Goal: Complete application form: Complete application form

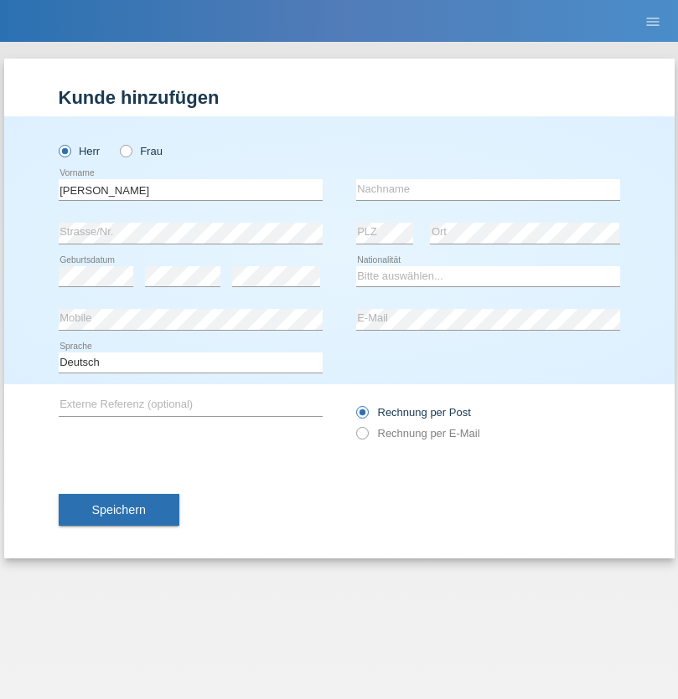
type input "[PERSON_NAME]"
click at [488, 189] on input "text" at bounding box center [488, 189] width 264 height 21
type input "[PERSON_NAME]"
select select "CH"
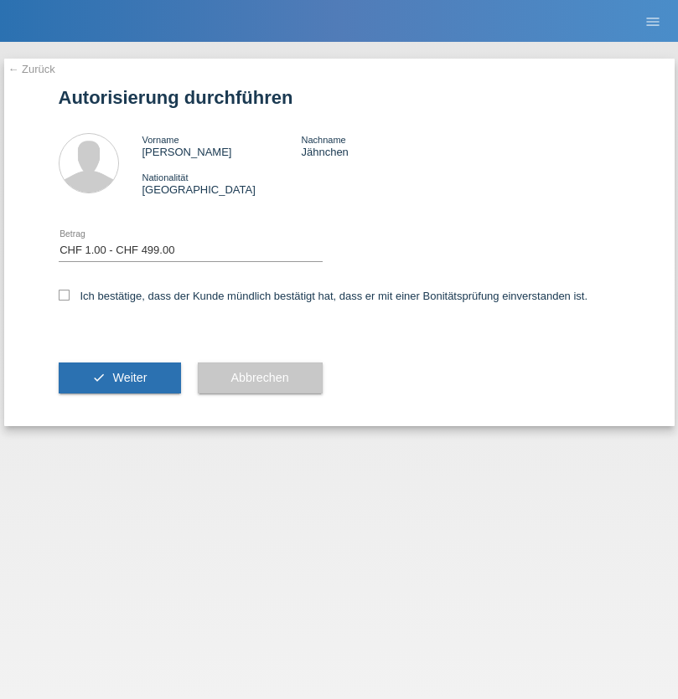
select select "1"
checkbox input "true"
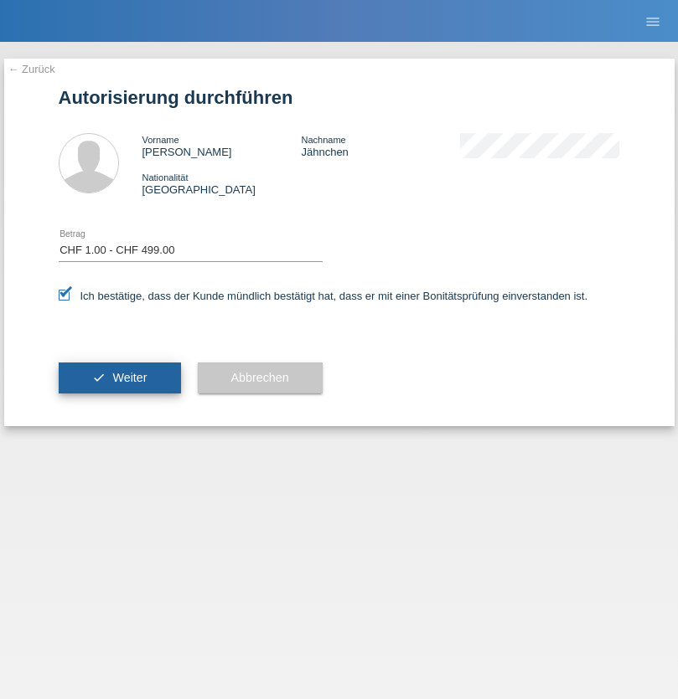
click at [119, 378] on span "Weiter" at bounding box center [129, 377] width 34 height 13
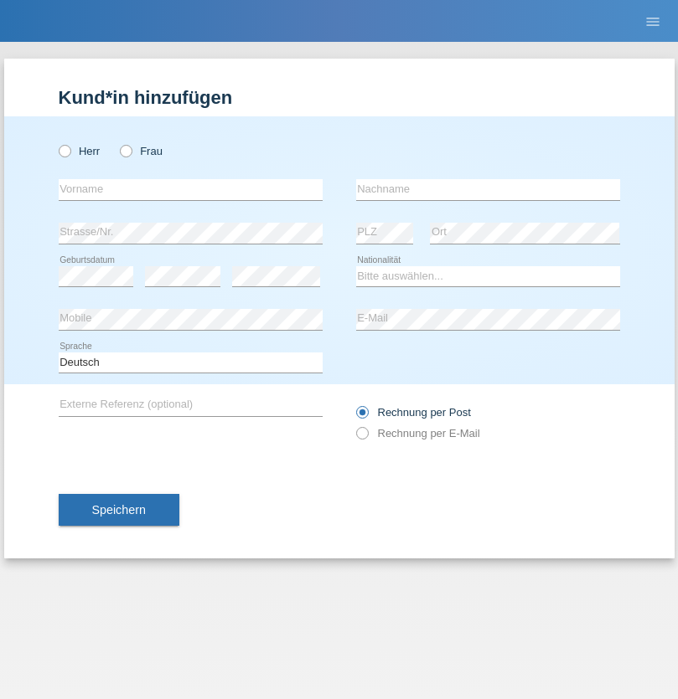
radio input "true"
click at [190, 189] on input "text" at bounding box center [191, 189] width 264 height 21
type input "[PERSON_NAME]"
click at [488, 189] on input "text" at bounding box center [488, 189] width 264 height 21
type input "Uzoras"
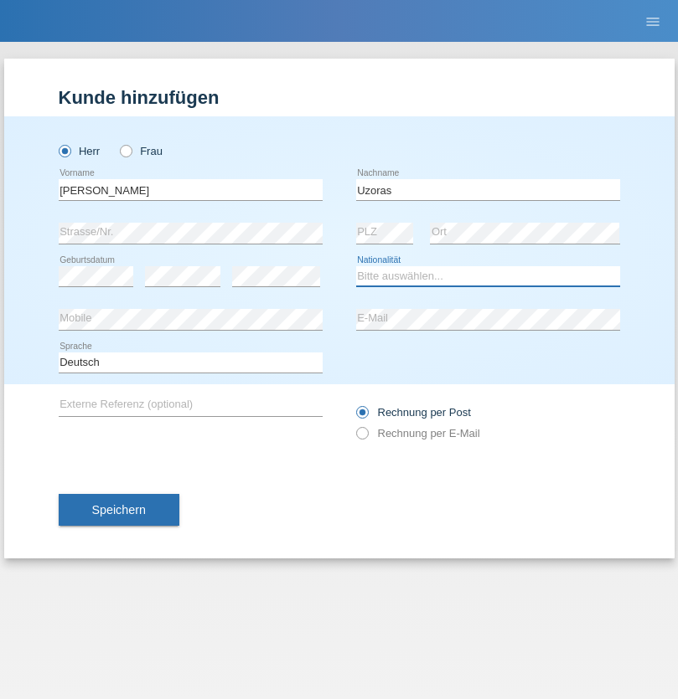
select select "CH"
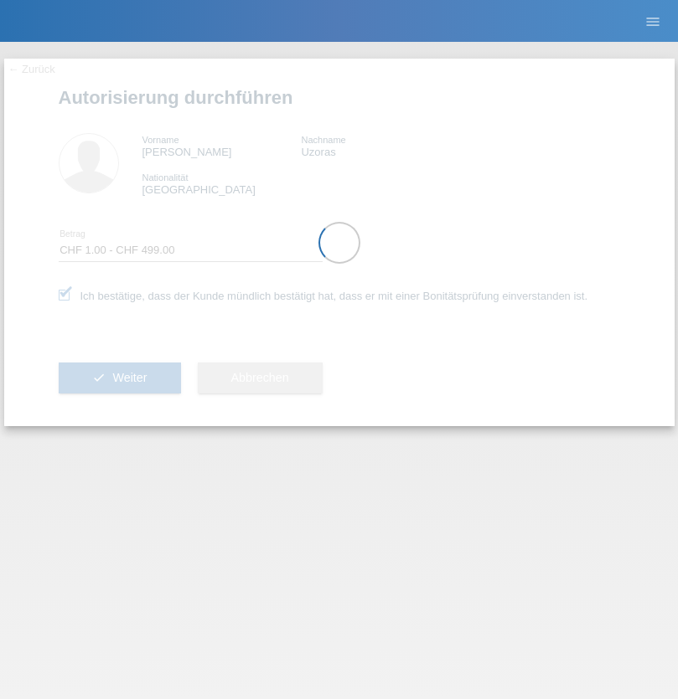
select select "1"
